Goal: Communication & Community: Answer question/provide support

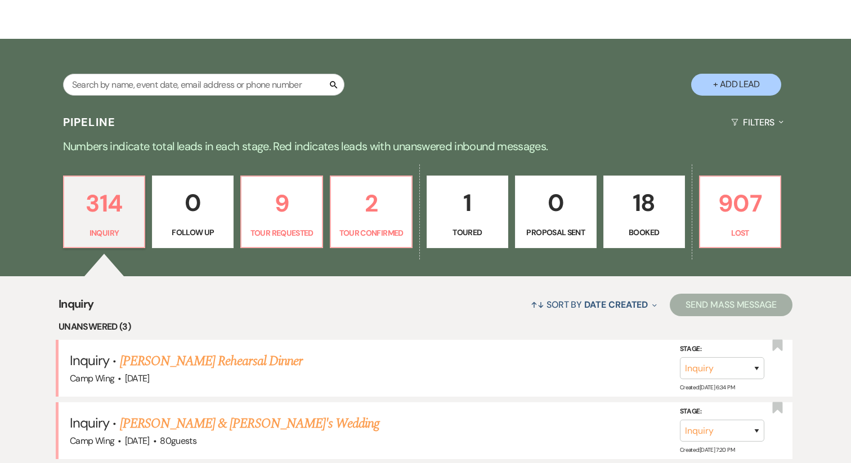
scroll to position [167, 0]
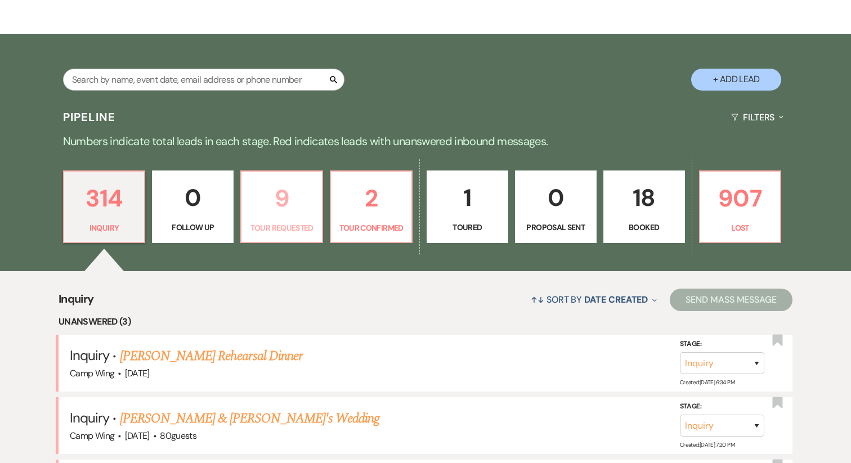
click at [270, 220] on link "9 Tour Requested" at bounding box center [281, 206] width 83 height 73
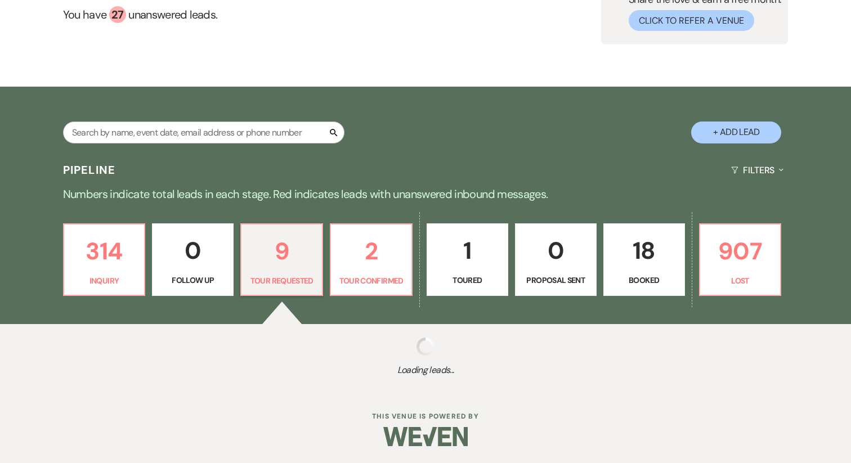
select select "2"
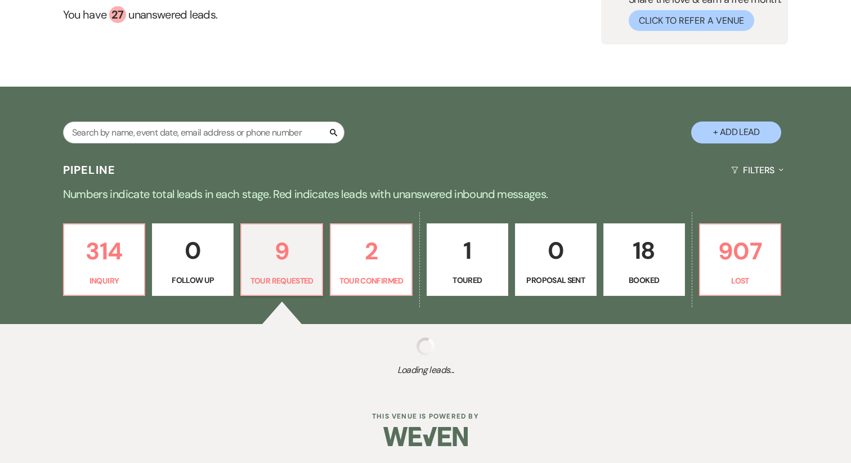
select select "2"
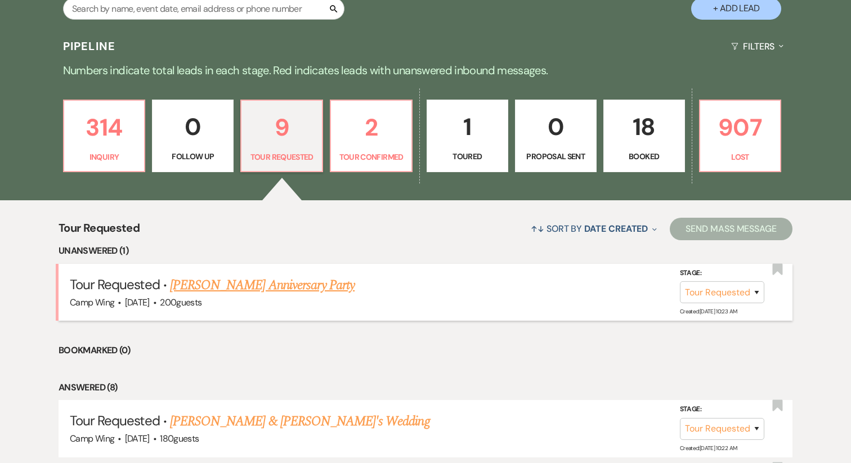
scroll to position [305, 0]
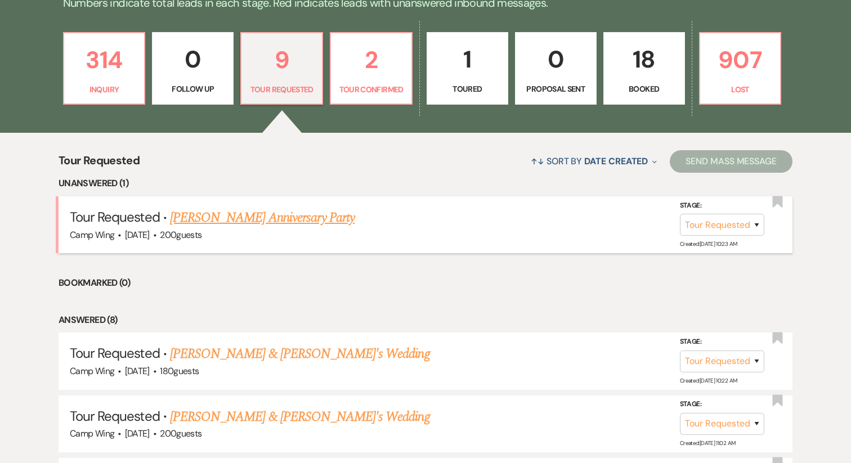
click at [276, 233] on div "Camp Wing · [DATE] · 200 guests" at bounding box center [425, 235] width 711 height 15
click at [272, 217] on link "[PERSON_NAME] Anniversary Party" at bounding box center [262, 218] width 185 height 20
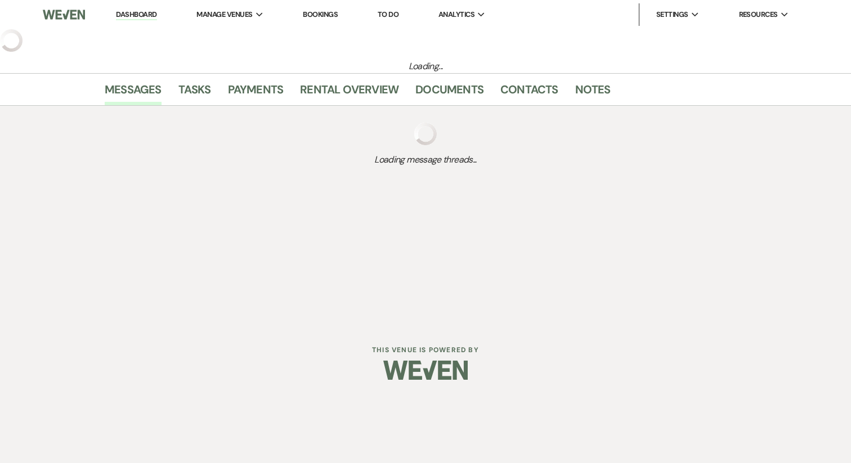
select select "2"
select select "5"
select select "17"
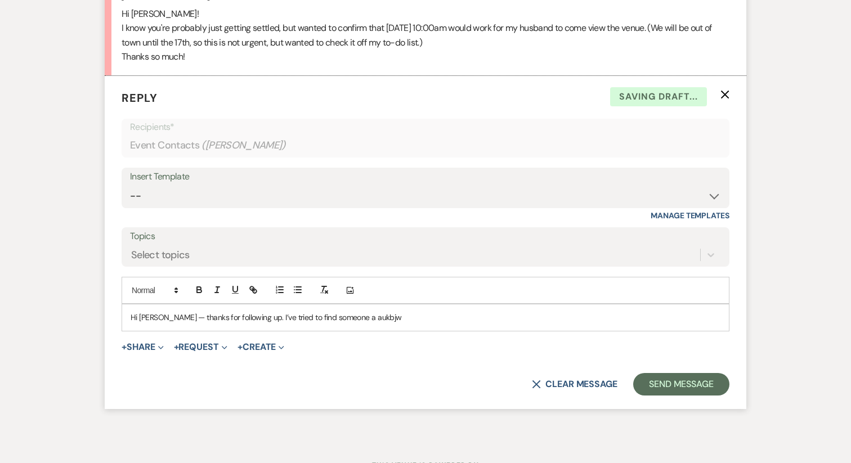
scroll to position [1958, 0]
click at [339, 316] on p "Hi [PERSON_NAME] — thanks for following up. I’ve tried to find someone a aukbjw" at bounding box center [426, 316] width 590 height 12
drag, startPoint x: 335, startPoint y: 316, endPoint x: 380, endPoint y: 316, distance: 45.6
click at [380, 316] on p "Hi [PERSON_NAME] — thanks for following up. I’ve tried to find someone a aukbjw" at bounding box center [426, 316] width 590 height 12
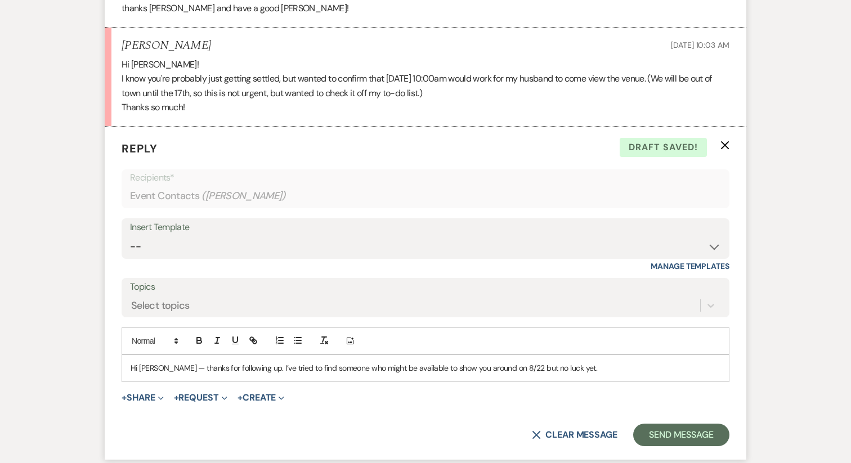
scroll to position [1908, 0]
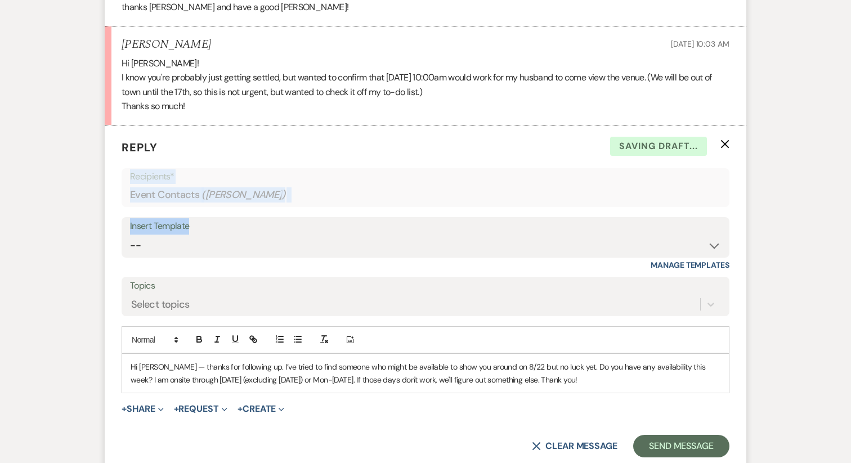
drag, startPoint x: 484, startPoint y: 160, endPoint x: 533, endPoint y: 233, distance: 88.0
click at [533, 231] on form "Reply X Saving draft... Recipients* Event Contacts ( [PERSON_NAME] ) Insert Tem…" at bounding box center [425, 297] width 641 height 345
click at [550, 386] on div "Hi [PERSON_NAME] — thanks for following up. I’ve tried to find someone who migh…" at bounding box center [425, 373] width 606 height 39
click at [550, 384] on p "Hi [PERSON_NAME] — thanks for following up. I’ve tried to find someone who migh…" at bounding box center [426, 373] width 590 height 25
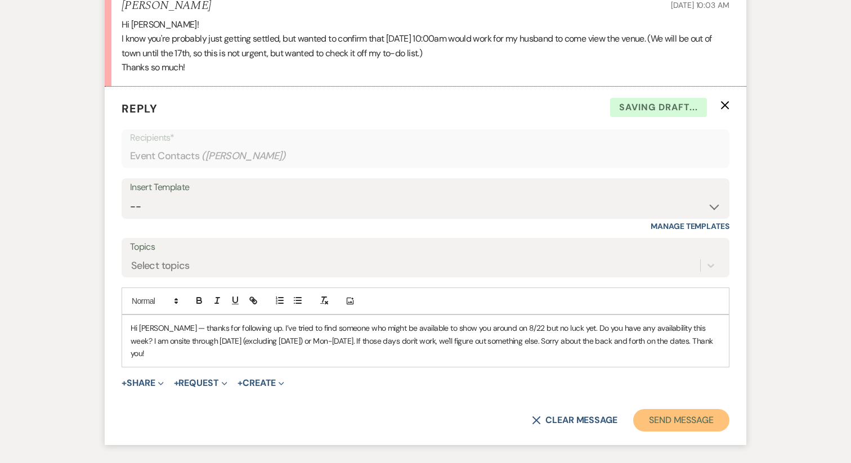
click at [669, 414] on button "Send Message" at bounding box center [681, 420] width 96 height 23
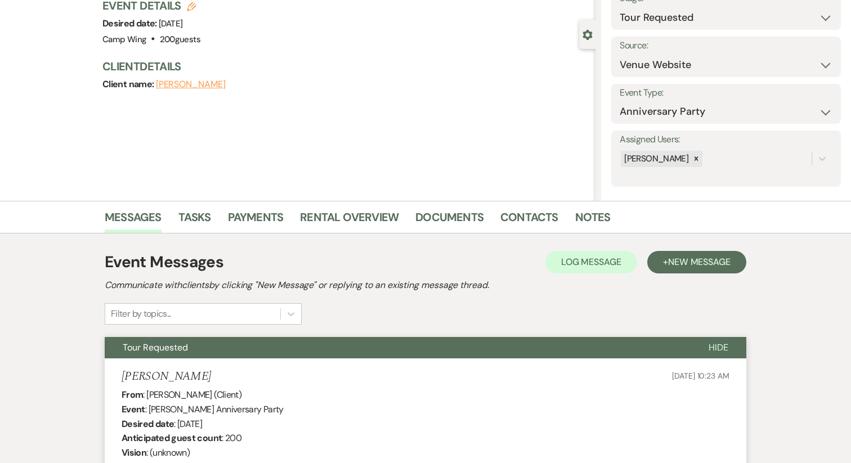
scroll to position [0, 0]
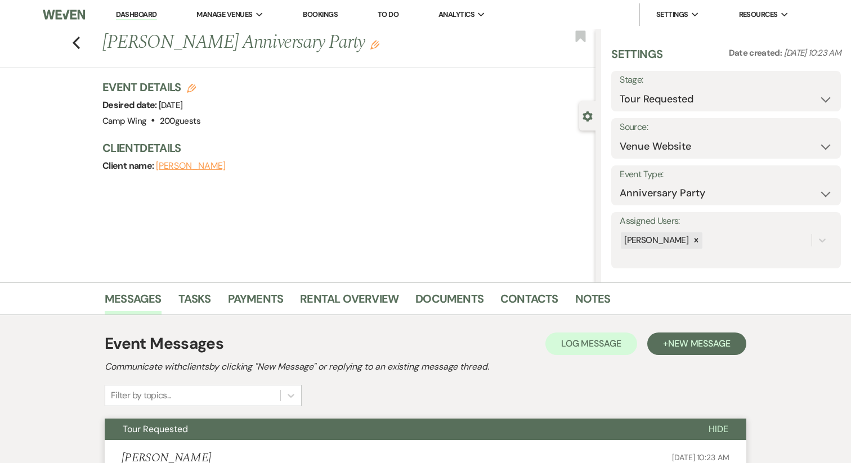
click at [70, 47] on div "Previous [PERSON_NAME] Anniversary Party Edit Bookmark" at bounding box center [294, 48] width 601 height 39
click at [75, 43] on icon "Previous" at bounding box center [76, 43] width 8 height 14
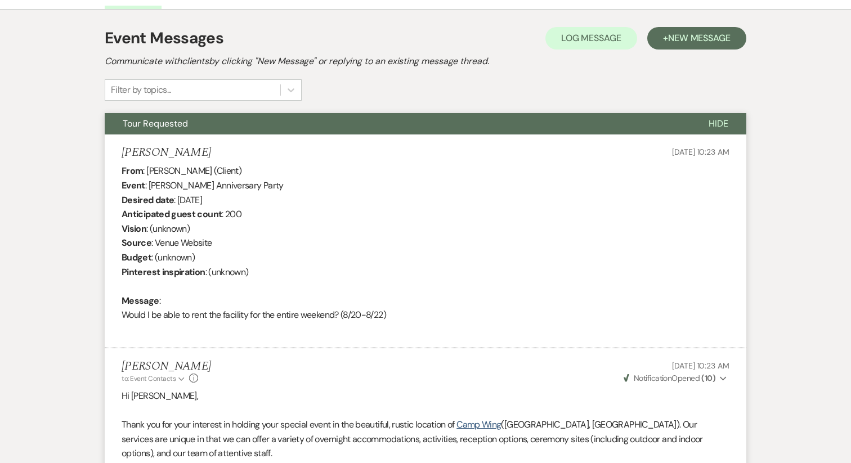
select select "2"
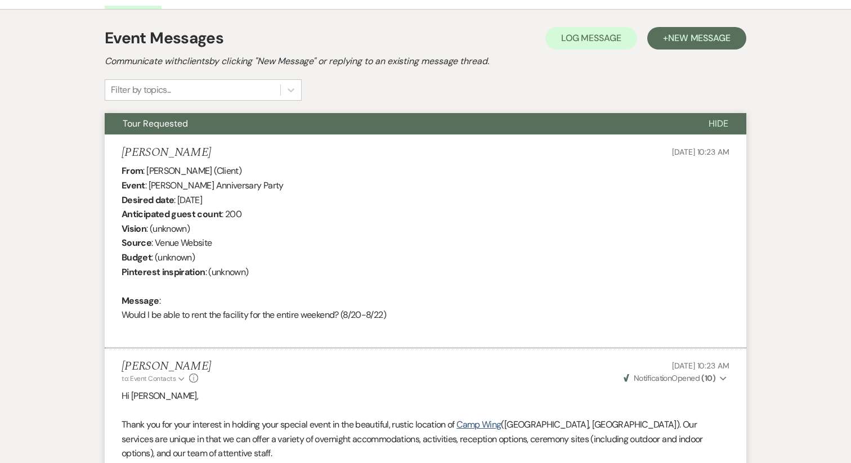
select select "2"
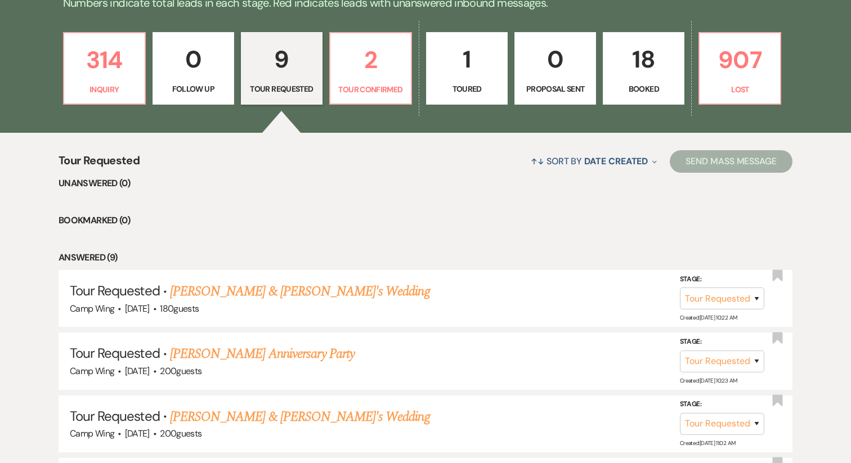
click at [639, 65] on p "18" at bounding box center [643, 60] width 67 height 38
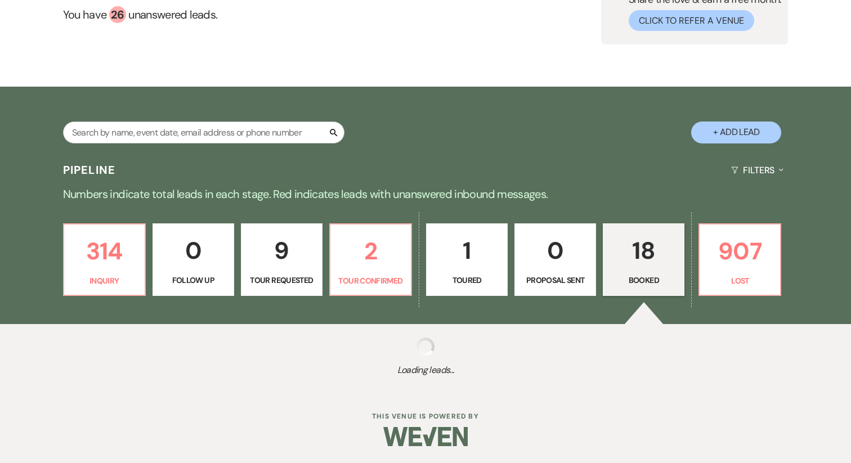
scroll to position [305, 0]
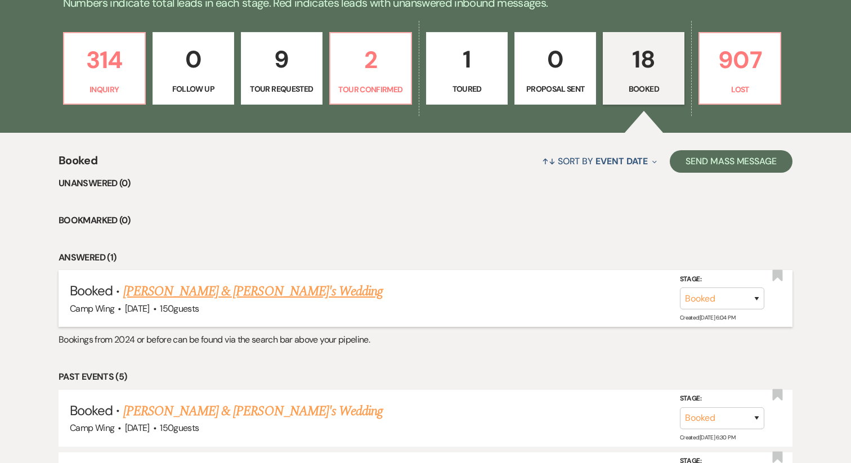
click at [195, 290] on link "[PERSON_NAME] & [PERSON_NAME]'s Wedding" at bounding box center [253, 291] width 260 height 20
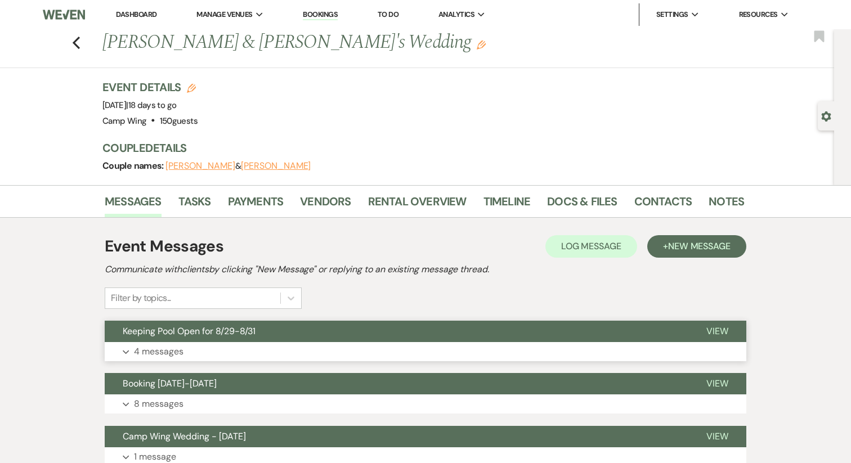
scroll to position [145, 0]
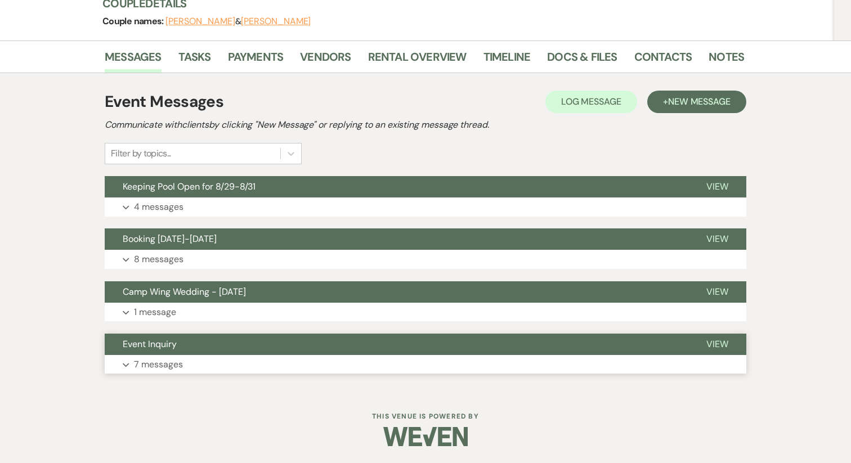
click at [128, 363] on use "button" at bounding box center [126, 365] width 6 height 4
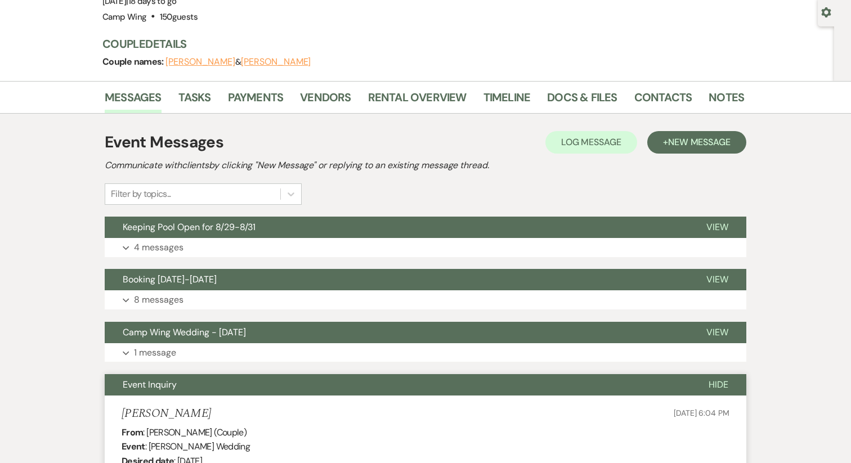
scroll to position [95, 0]
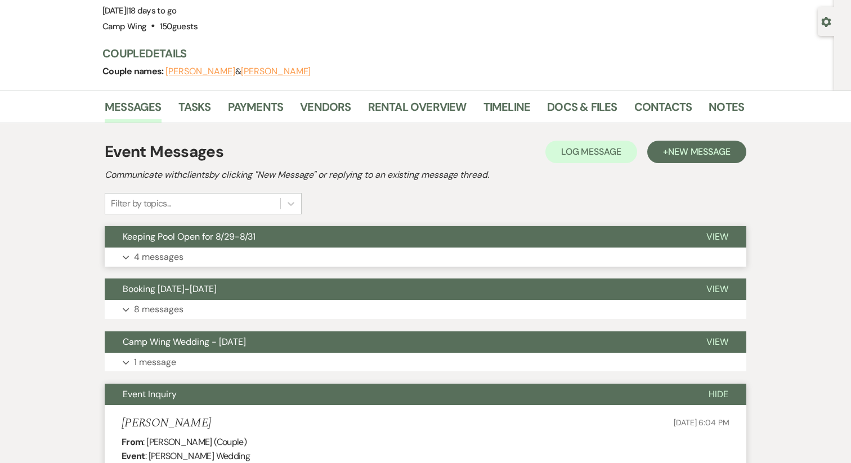
click at [125, 257] on icon "Expand" at bounding box center [126, 257] width 7 height 5
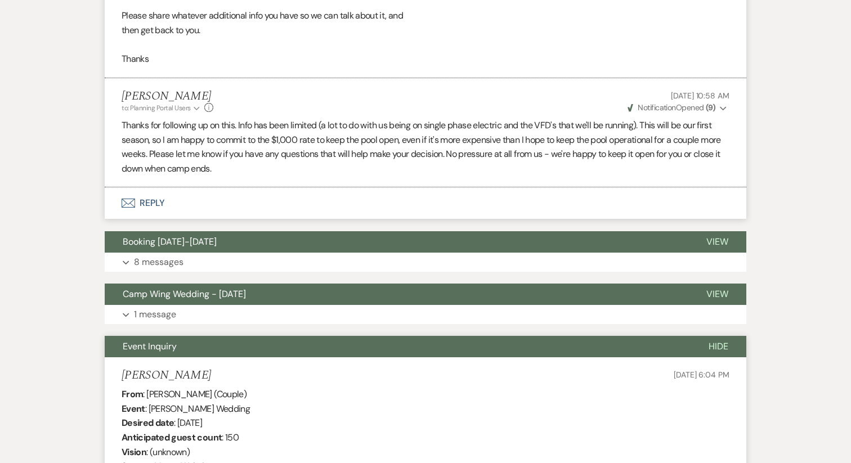
scroll to position [845, 0]
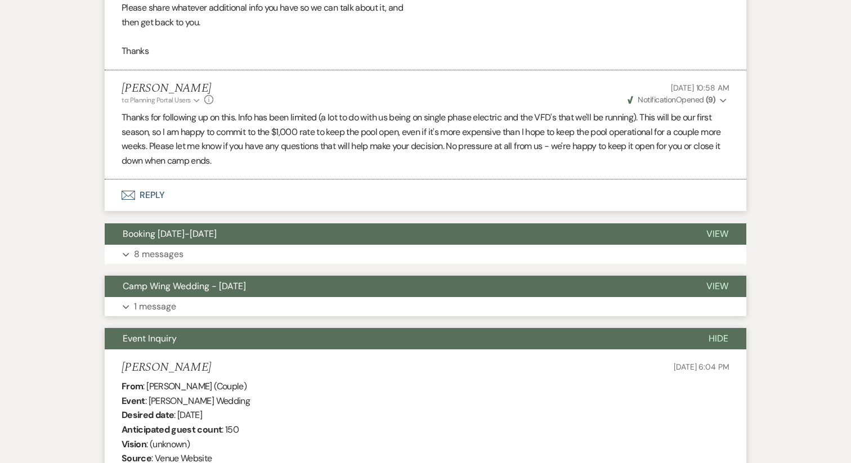
click at [122, 303] on button "Expand 1 message" at bounding box center [425, 306] width 641 height 19
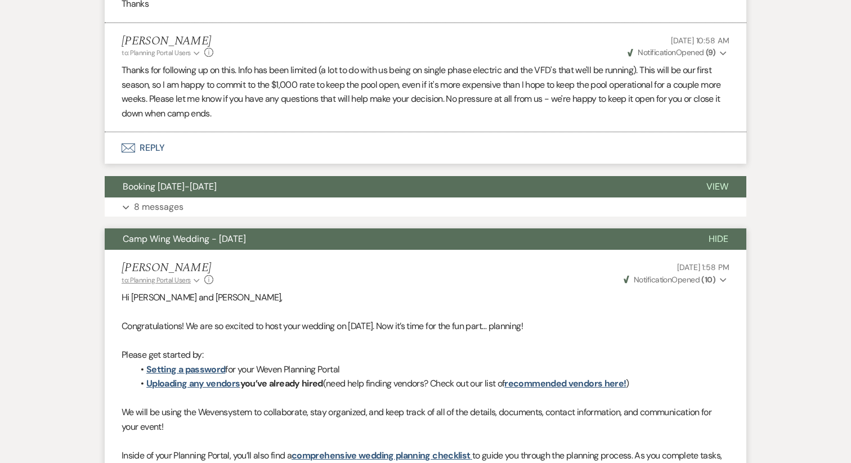
scroll to position [883, 0]
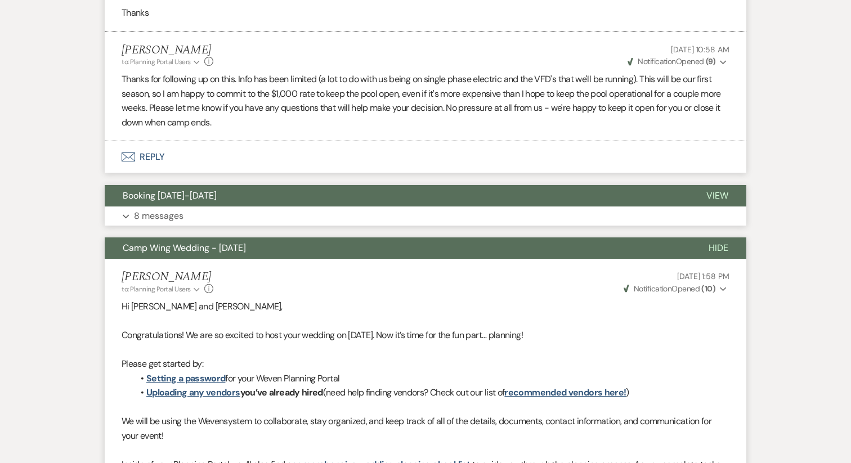
click at [126, 214] on icon "Expand" at bounding box center [126, 216] width 7 height 5
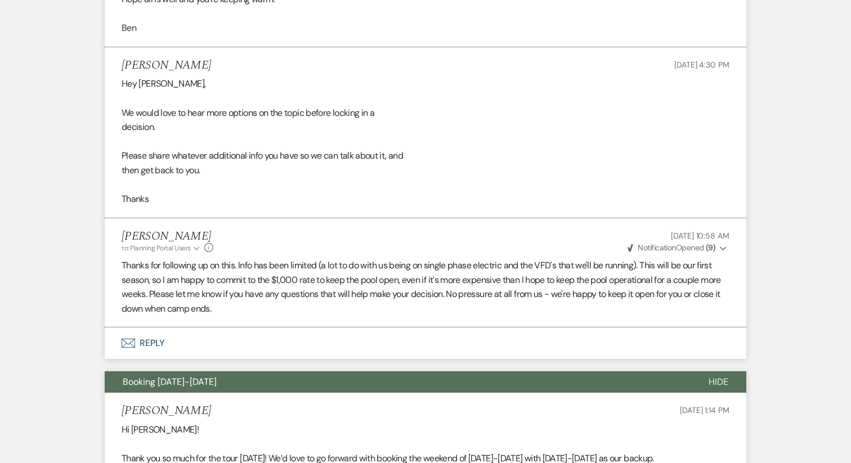
scroll to position [704, 0]
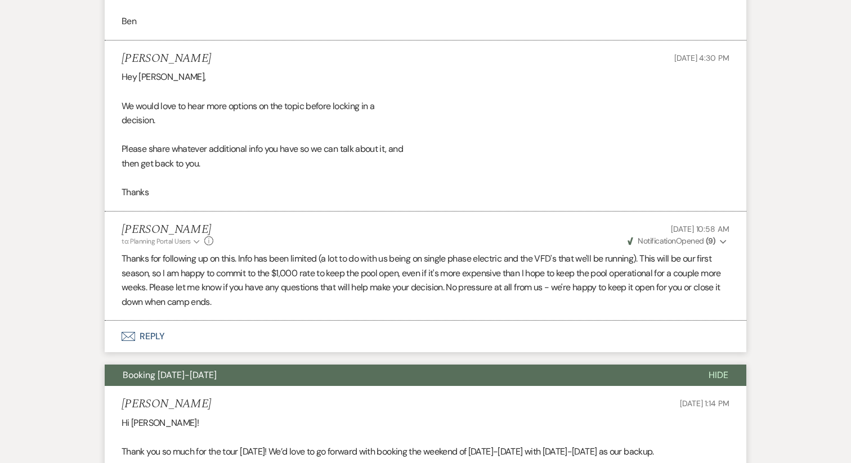
click at [156, 332] on button "Envelope Reply" at bounding box center [425, 337] width 641 height 32
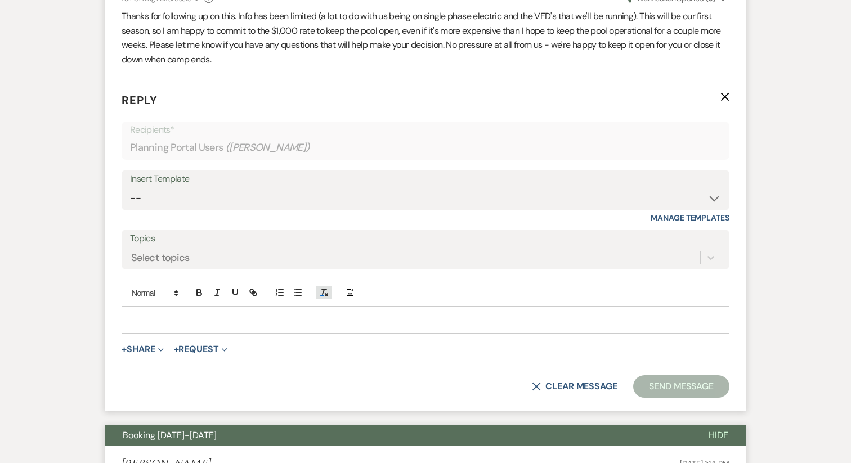
scroll to position [960, 0]
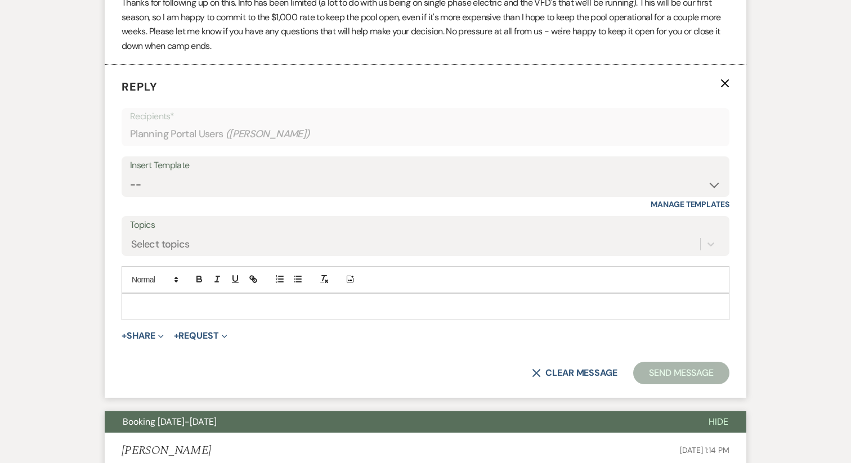
click at [161, 301] on p at bounding box center [426, 306] width 590 height 12
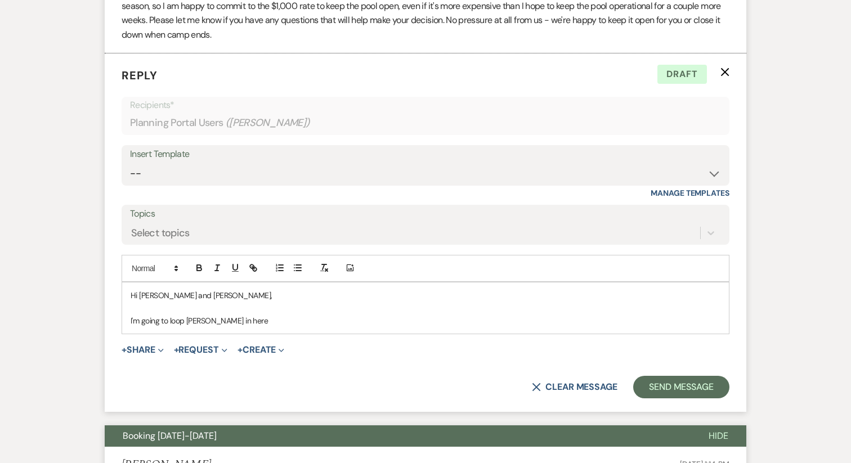
scroll to position [972, 0]
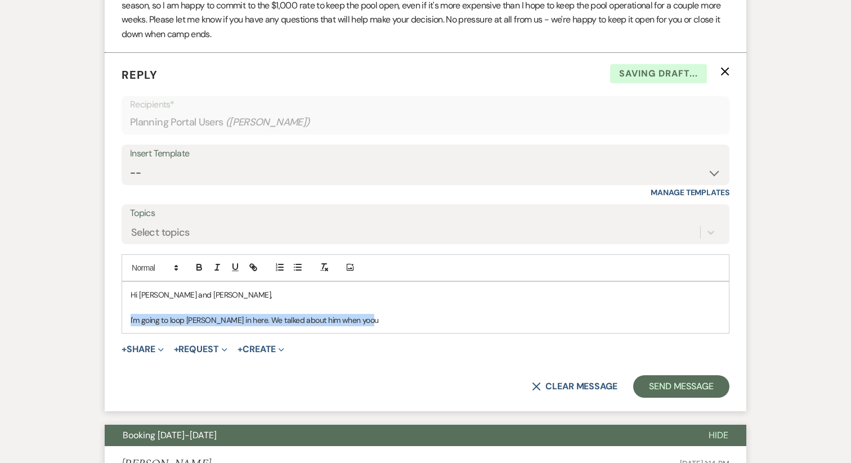
drag, startPoint x: 366, startPoint y: 320, endPoint x: 124, endPoint y: 314, distance: 242.0
click at [124, 314] on div "Hi [PERSON_NAME] and [PERSON_NAME], I'm going to loop [PERSON_NAME] in here. We…" at bounding box center [425, 307] width 606 height 51
drag, startPoint x: 132, startPoint y: 320, endPoint x: 489, endPoint y: 340, distance: 357.9
click at [489, 340] on form "Reply X Draft saved! Recipients* Planning Portal Users ( [PERSON_NAME] ) Insert…" at bounding box center [425, 232] width 641 height 358
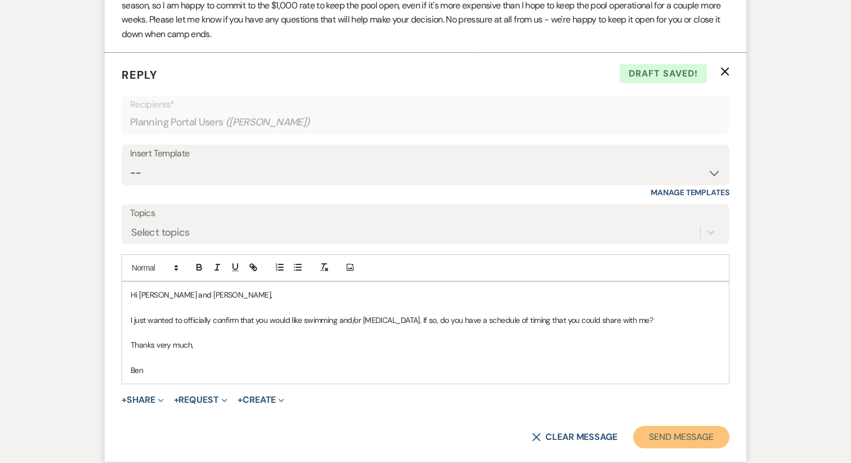
click at [671, 444] on button "Send Message" at bounding box center [681, 437] width 96 height 23
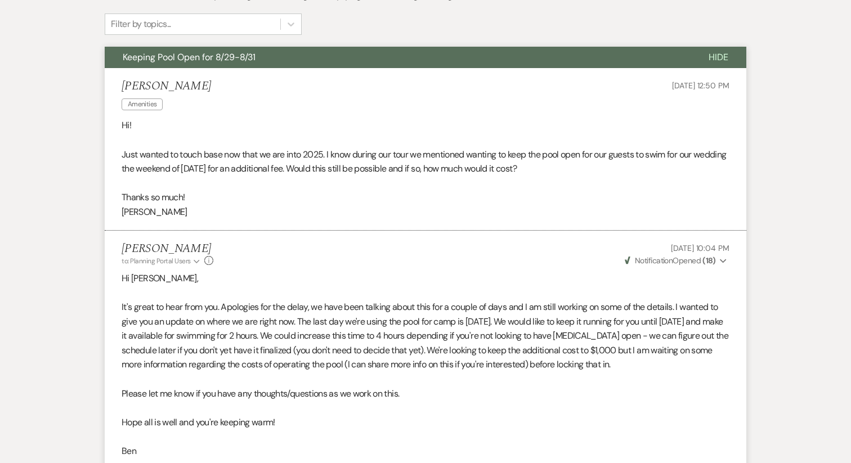
scroll to position [0, 0]
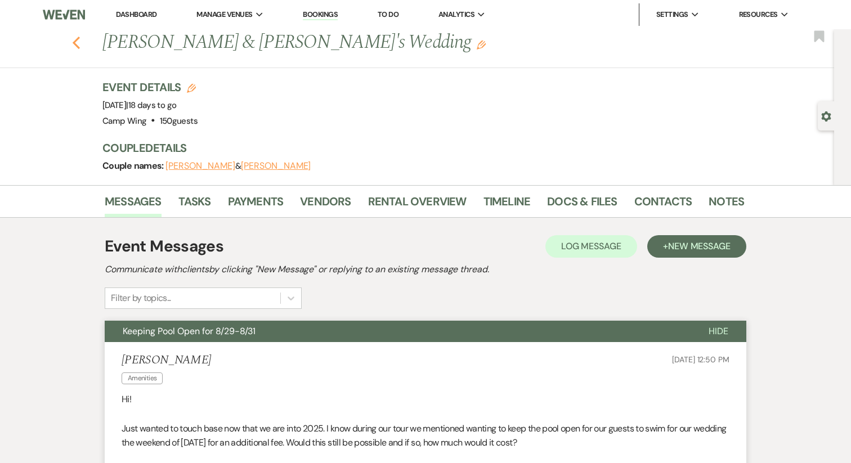
click at [75, 37] on icon "Previous" at bounding box center [76, 43] width 8 height 14
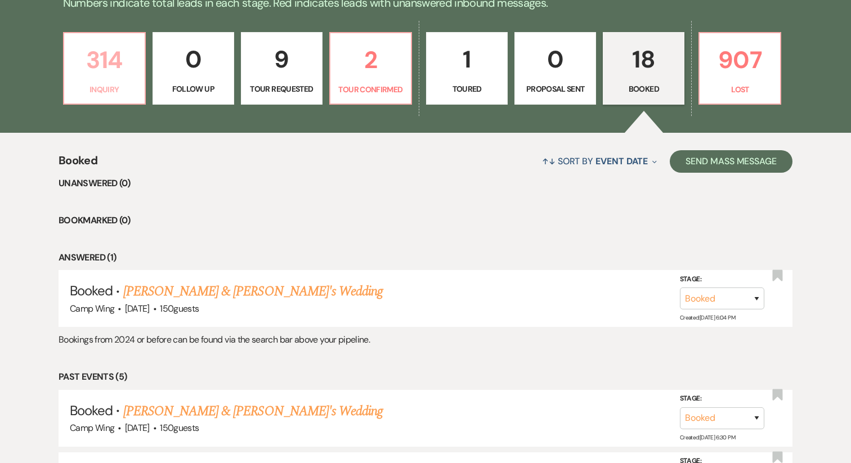
click at [109, 78] on p "314" at bounding box center [104, 60] width 67 height 38
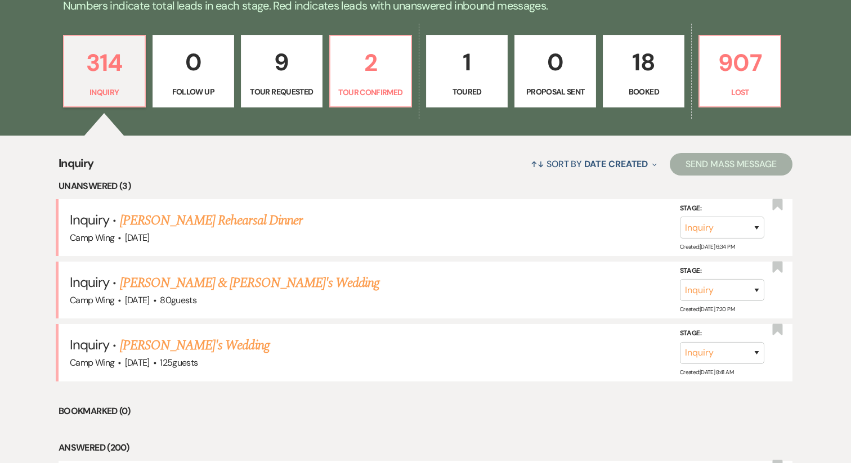
scroll to position [275, 0]
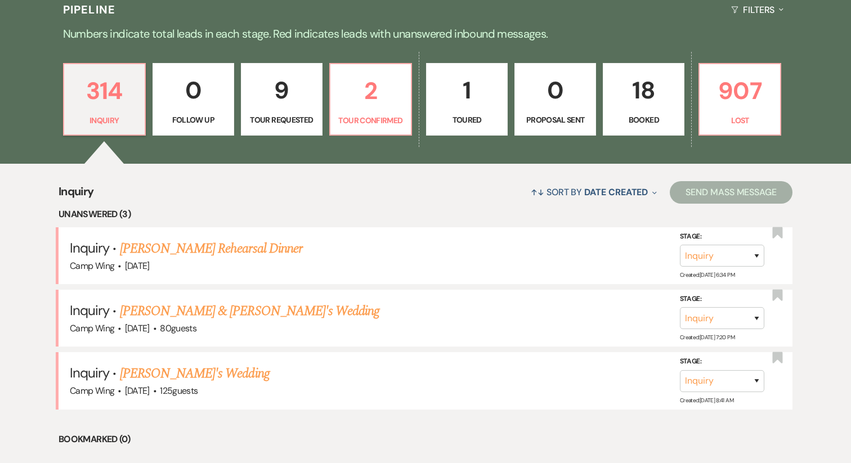
click at [272, 92] on p "9" at bounding box center [281, 90] width 67 height 38
select select "2"
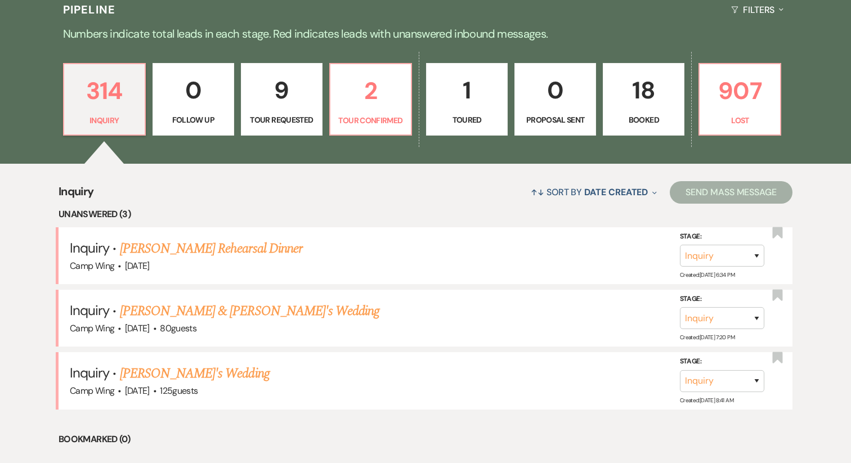
select select "2"
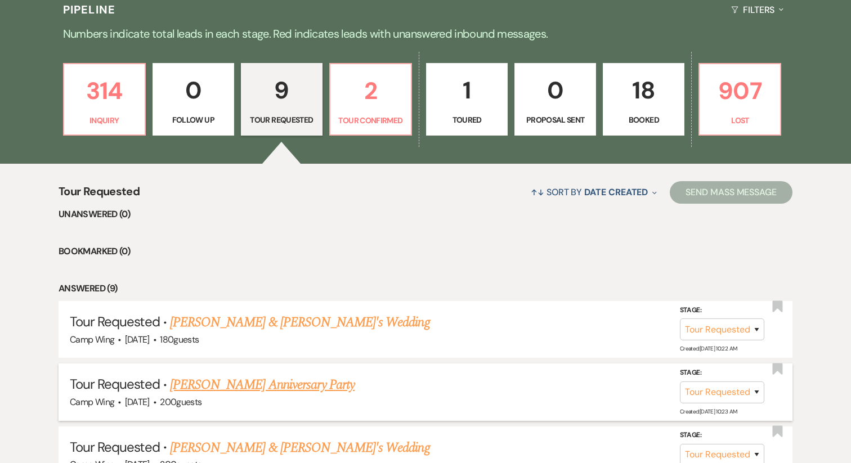
click at [271, 381] on link "[PERSON_NAME] Anniversary Party" at bounding box center [262, 385] width 185 height 20
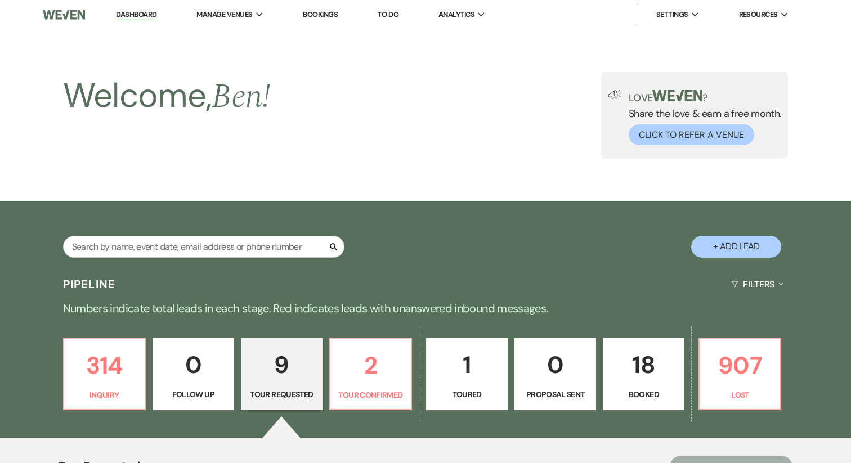
select select "2"
select select "5"
select select "17"
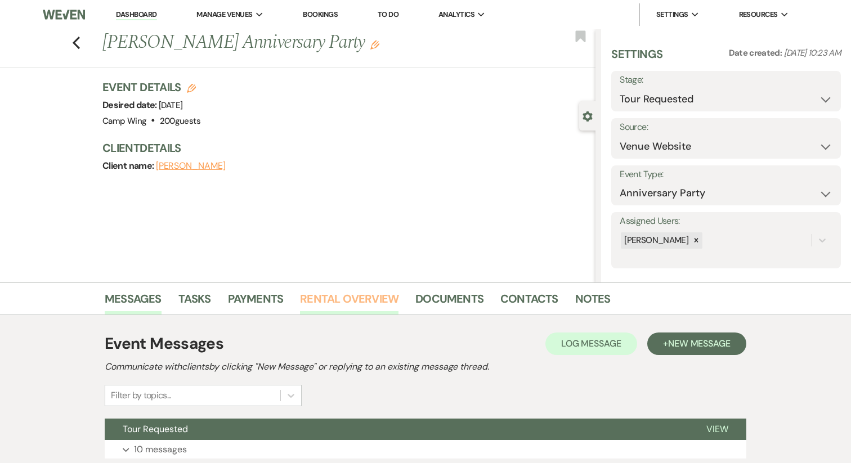
scroll to position [85, 0]
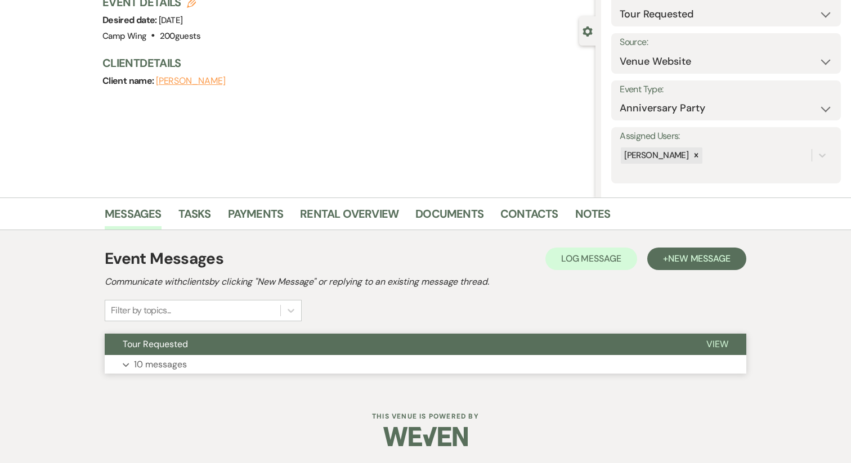
click at [140, 362] on p "10 messages" at bounding box center [160, 364] width 53 height 15
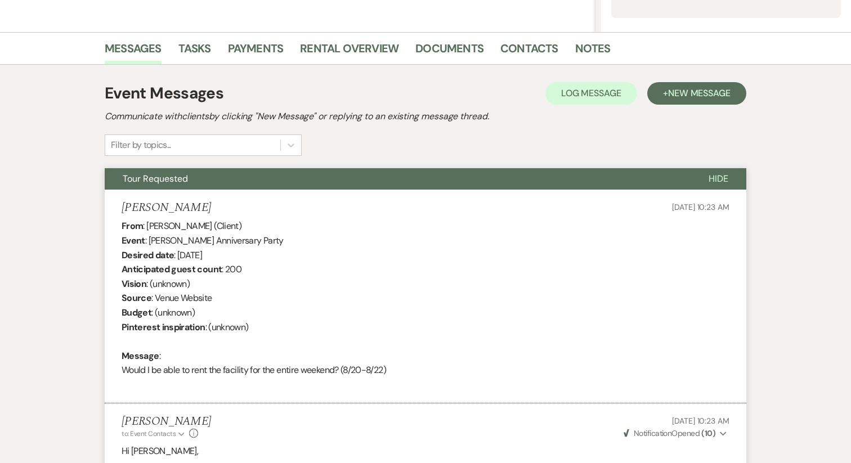
scroll to position [0, 0]
